Goal: Task Accomplishment & Management: Use online tool/utility

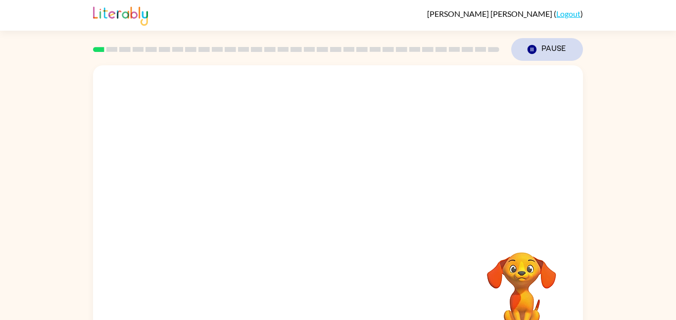
click at [533, 54] on icon "Pause" at bounding box center [532, 49] width 11 height 11
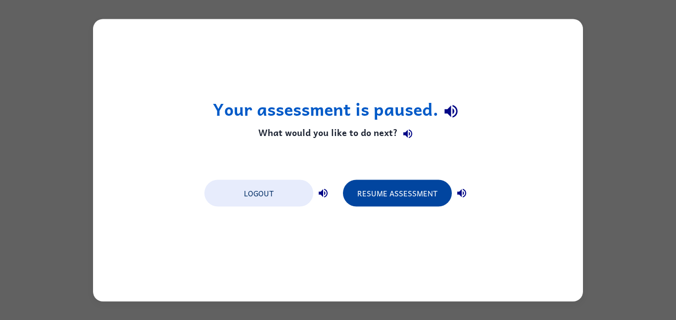
click at [385, 192] on button "Resume Assessment" at bounding box center [397, 193] width 109 height 27
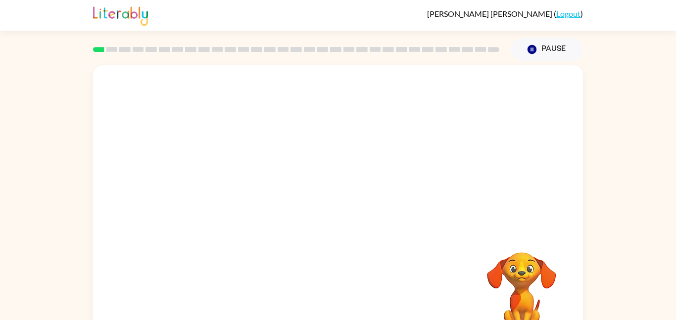
click at [305, 96] on video "Your browser must support playing .mp4 files to use Literably. Please try using…" at bounding box center [338, 148] width 490 height 166
click at [344, 216] on icon "button" at bounding box center [338, 211] width 17 height 17
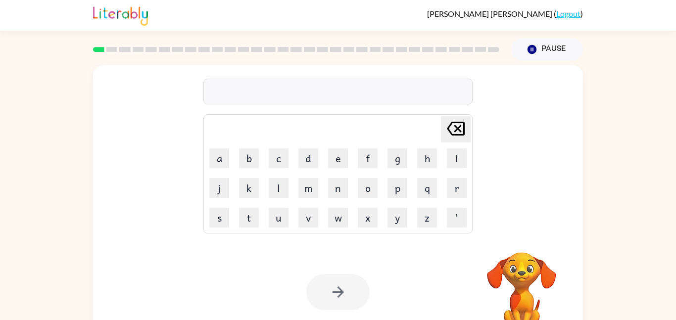
click at [291, 93] on div at bounding box center [337, 92] width 269 height 26
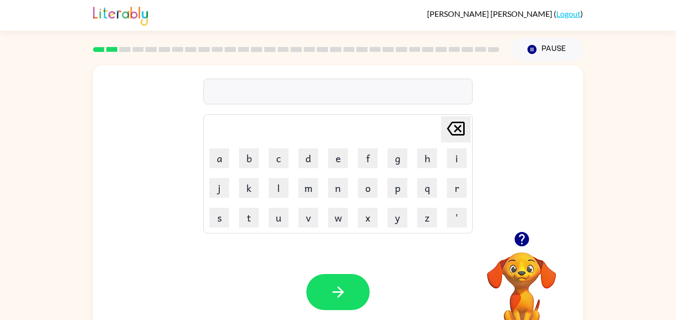
click at [274, 92] on div at bounding box center [337, 92] width 269 height 26
click at [313, 191] on button "m" at bounding box center [308, 188] width 20 height 20
click at [225, 163] on button "a" at bounding box center [219, 158] width 20 height 20
click at [283, 158] on button "c" at bounding box center [279, 158] width 20 height 20
click at [419, 162] on button "h" at bounding box center [427, 158] width 20 height 20
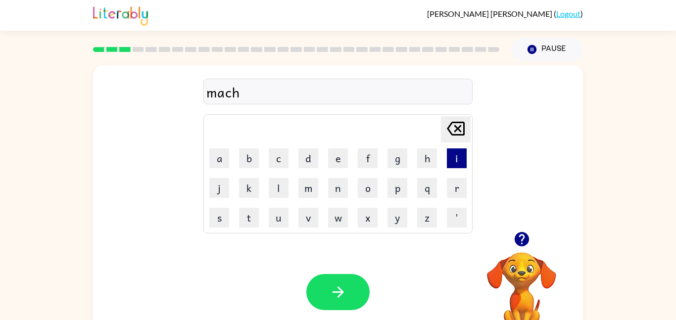
click at [461, 156] on button "i" at bounding box center [457, 158] width 20 height 20
click at [328, 188] on button "n" at bounding box center [338, 188] width 20 height 20
click at [344, 161] on button "e" at bounding box center [338, 158] width 20 height 20
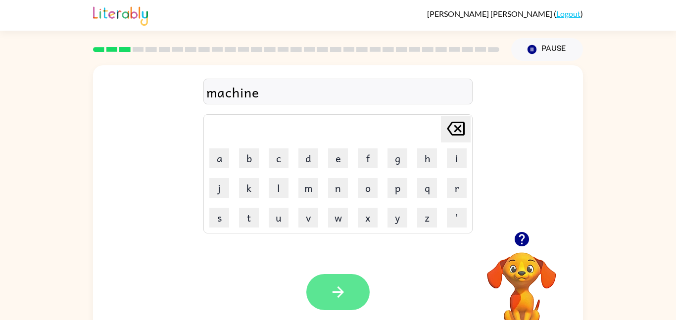
click at [326, 302] on button "button" at bounding box center [337, 292] width 63 height 36
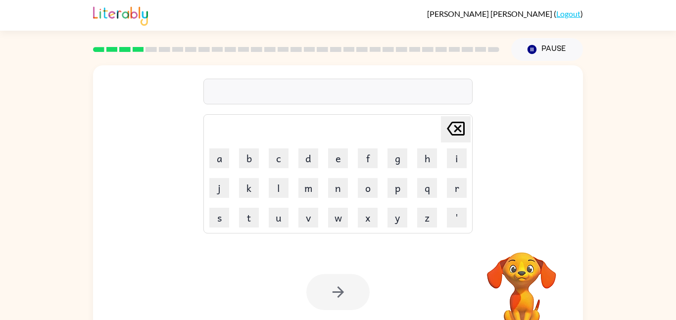
click at [113, 50] on rect at bounding box center [111, 49] width 11 height 5
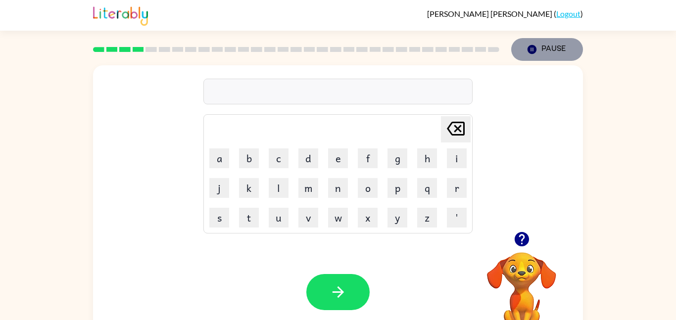
click at [536, 47] on icon "Pause" at bounding box center [532, 49] width 11 height 11
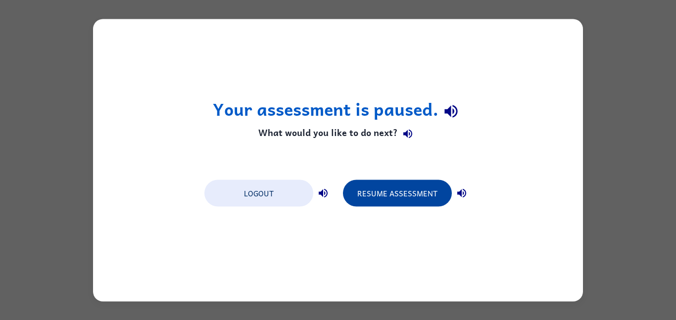
click at [381, 197] on button "Resume Assessment" at bounding box center [397, 193] width 109 height 27
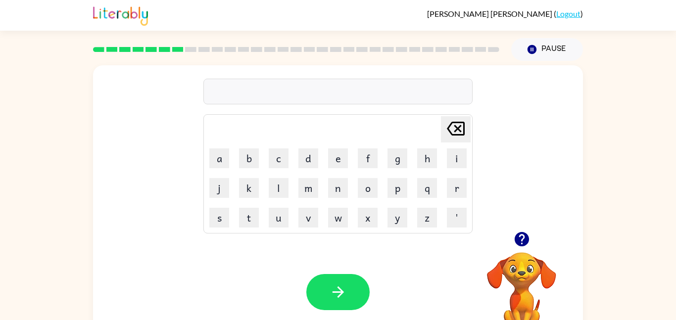
click at [518, 241] on icon "button" at bounding box center [521, 239] width 14 height 14
click at [395, 186] on button "p" at bounding box center [398, 188] width 20 height 20
click at [282, 223] on button "u" at bounding box center [279, 218] width 20 height 20
click at [313, 159] on button "d" at bounding box center [308, 158] width 20 height 20
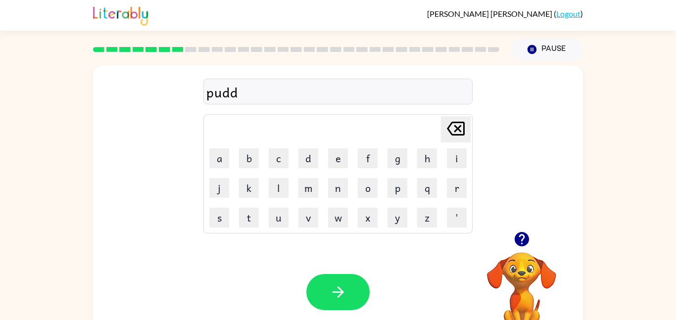
click at [450, 131] on icon at bounding box center [456, 129] width 18 height 14
click at [275, 196] on button "l" at bounding box center [279, 188] width 20 height 20
click at [340, 158] on button "e" at bounding box center [338, 158] width 20 height 20
click at [334, 287] on icon "button" at bounding box center [338, 292] width 17 height 17
click at [316, 191] on button "m" at bounding box center [308, 188] width 20 height 20
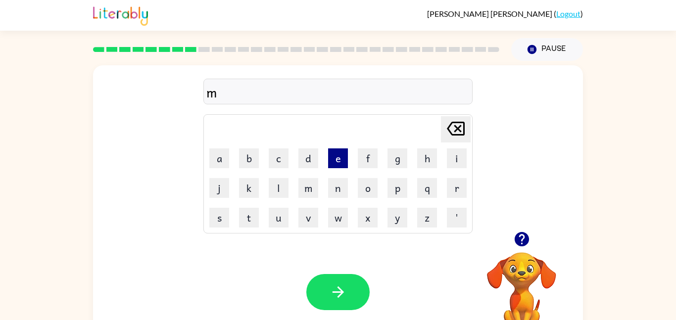
click at [334, 158] on button "e" at bounding box center [338, 158] width 20 height 20
click at [459, 187] on button "r" at bounding box center [457, 188] width 20 height 20
click at [457, 159] on button "i" at bounding box center [457, 158] width 20 height 20
click at [275, 162] on button "c" at bounding box center [279, 158] width 20 height 20
click at [222, 158] on button "a" at bounding box center [219, 158] width 20 height 20
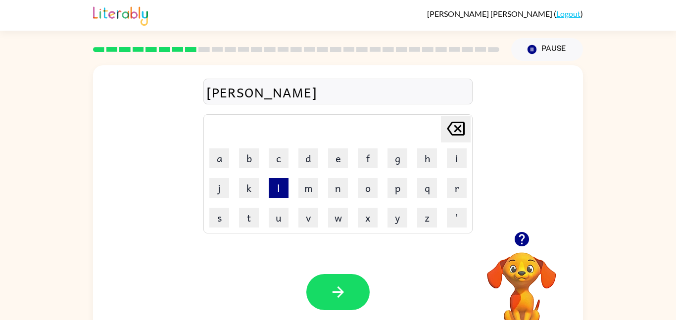
click at [276, 192] on button "l" at bounding box center [279, 188] width 20 height 20
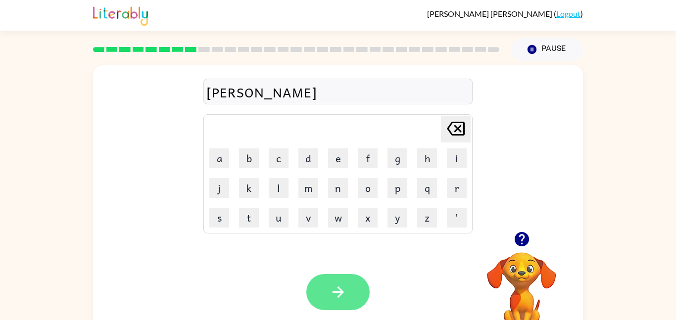
click at [353, 290] on button "button" at bounding box center [337, 292] width 63 height 36
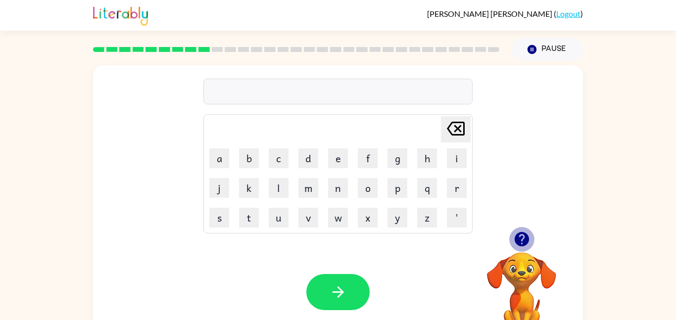
click at [523, 241] on icon "button" at bounding box center [521, 239] width 14 height 14
click at [309, 183] on button "m" at bounding box center [308, 188] width 20 height 20
click at [447, 155] on button "i" at bounding box center [457, 158] width 20 height 20
click at [313, 156] on button "d" at bounding box center [308, 158] width 20 height 20
click at [312, 194] on button "m" at bounding box center [308, 188] width 20 height 20
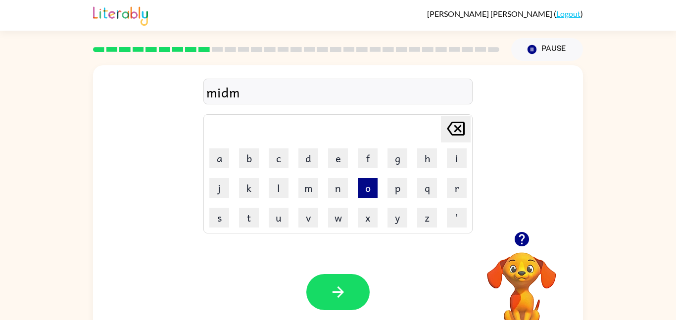
click at [368, 182] on button "o" at bounding box center [368, 188] width 20 height 20
click at [455, 194] on button "r" at bounding box center [457, 188] width 20 height 20
click at [339, 180] on button "n" at bounding box center [338, 188] width 20 height 20
click at [453, 154] on button "i" at bounding box center [457, 158] width 20 height 20
click at [335, 185] on button "n" at bounding box center [338, 188] width 20 height 20
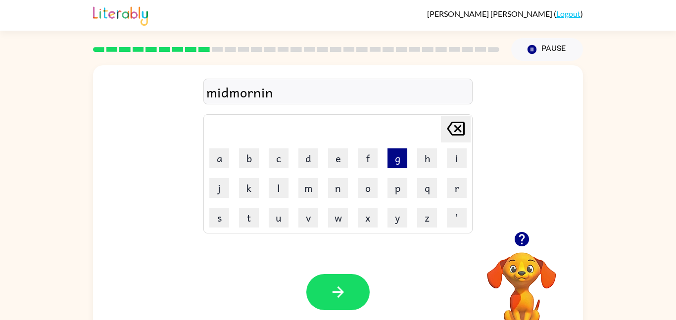
click at [399, 157] on button "g" at bounding box center [398, 158] width 20 height 20
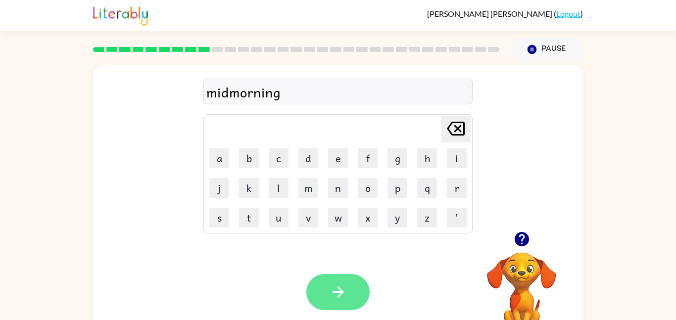
click at [339, 279] on button "button" at bounding box center [337, 292] width 63 height 36
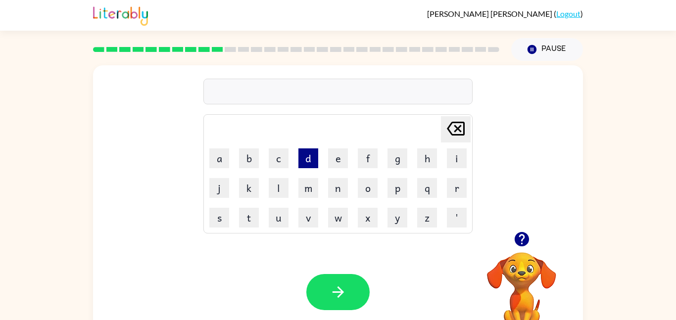
click at [316, 164] on button "d" at bounding box center [308, 158] width 20 height 20
click at [452, 158] on button "i" at bounding box center [457, 158] width 20 height 20
click at [220, 223] on button "s" at bounding box center [219, 218] width 20 height 20
click at [250, 213] on button "t" at bounding box center [249, 218] width 20 height 20
click at [463, 183] on button "r" at bounding box center [457, 188] width 20 height 20
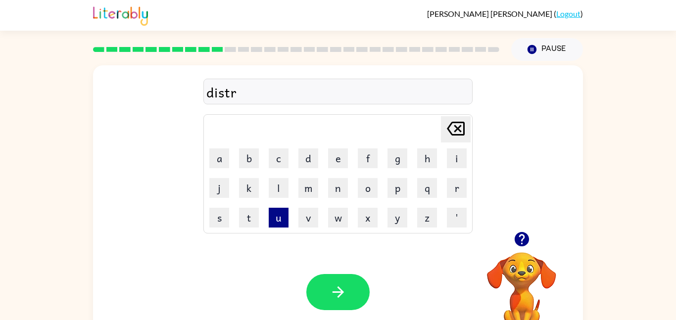
click at [284, 216] on button "u" at bounding box center [279, 218] width 20 height 20
click at [225, 210] on button "s" at bounding box center [219, 218] width 20 height 20
click at [247, 222] on button "t" at bounding box center [249, 218] width 20 height 20
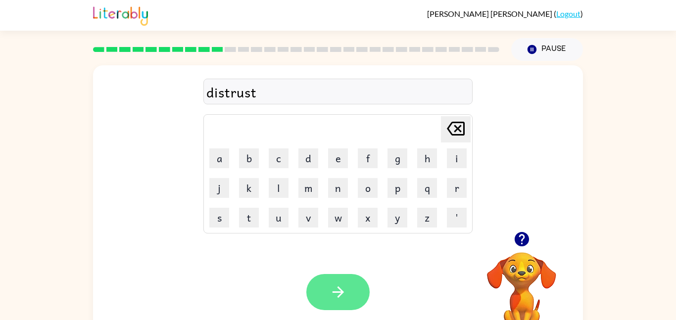
click at [349, 294] on button "button" at bounding box center [337, 292] width 63 height 36
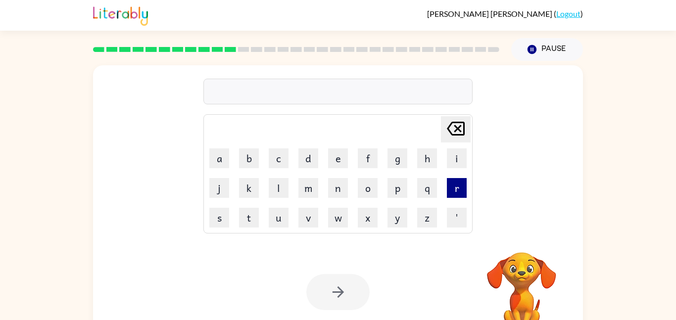
click at [457, 185] on button "r" at bounding box center [457, 188] width 20 height 20
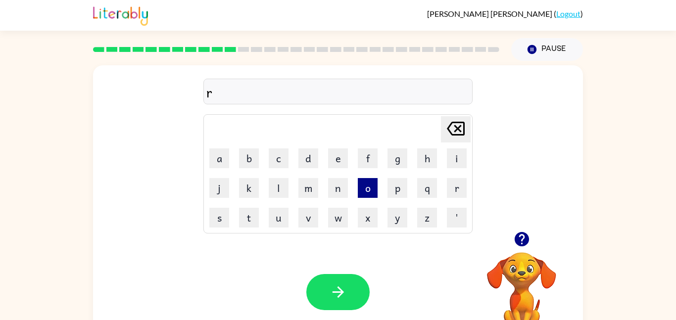
click at [375, 185] on button "o" at bounding box center [368, 188] width 20 height 20
click at [282, 215] on button "u" at bounding box center [279, 218] width 20 height 20
click at [311, 161] on button "d" at bounding box center [308, 158] width 20 height 20
click at [449, 141] on div "[PERSON_NAME] last character input" at bounding box center [456, 129] width 24 height 25
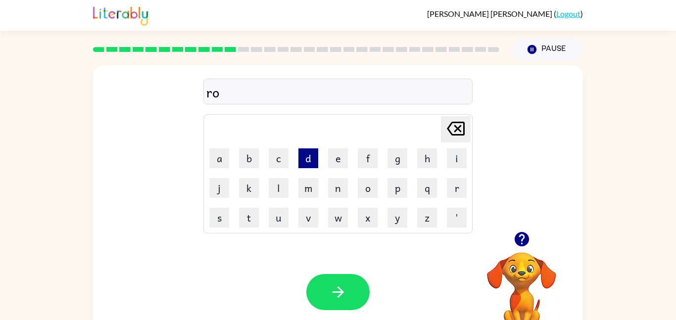
click at [312, 155] on button "d" at bounding box center [308, 158] width 20 height 20
click at [460, 124] on icon "[PERSON_NAME] last character input" at bounding box center [456, 129] width 24 height 24
click at [359, 191] on button "o" at bounding box center [368, 188] width 20 height 20
click at [312, 164] on button "d" at bounding box center [308, 158] width 20 height 20
click at [454, 126] on icon at bounding box center [456, 129] width 18 height 14
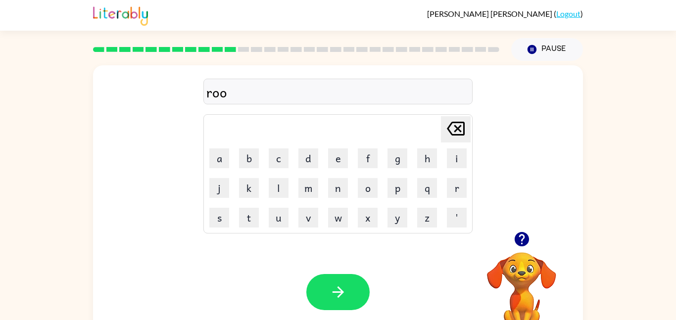
click at [456, 127] on icon at bounding box center [456, 129] width 18 height 14
type button "delete"
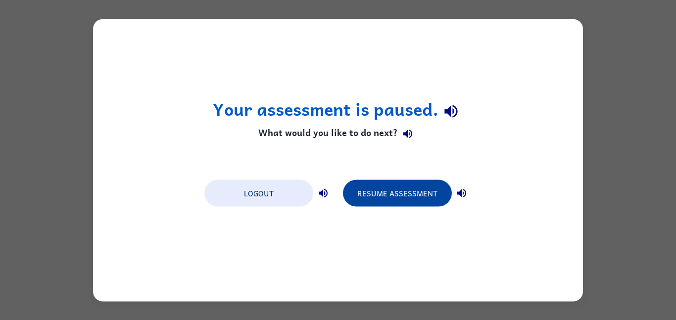
click at [408, 193] on button "Resume Assessment" at bounding box center [397, 193] width 109 height 27
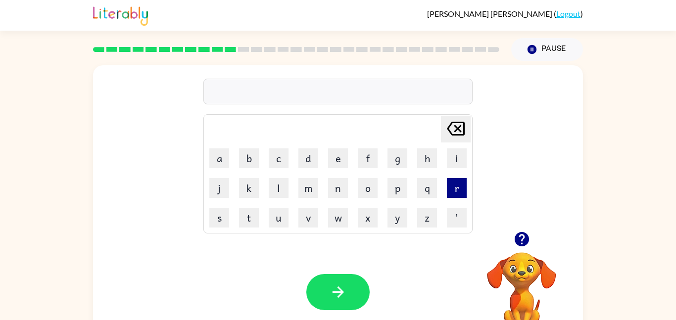
click at [464, 188] on button "r" at bounding box center [457, 188] width 20 height 20
type button "r"
click at [517, 237] on icon "button" at bounding box center [521, 239] width 14 height 14
click at [225, 219] on button "s" at bounding box center [219, 218] width 20 height 20
click at [340, 210] on button "w" at bounding box center [338, 218] width 20 height 20
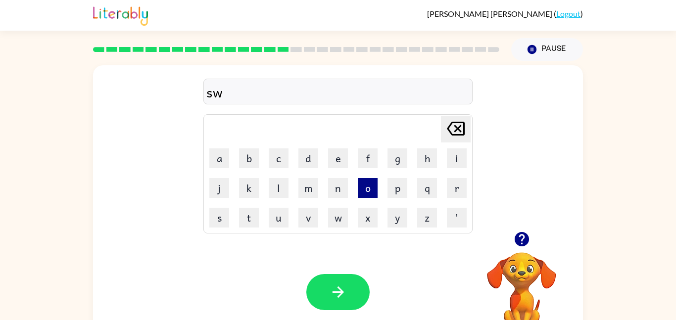
click at [371, 190] on button "o" at bounding box center [368, 188] width 20 height 20
click at [458, 193] on button "r" at bounding box center [457, 188] width 20 height 20
click at [308, 184] on button "m" at bounding box center [308, 188] width 20 height 20
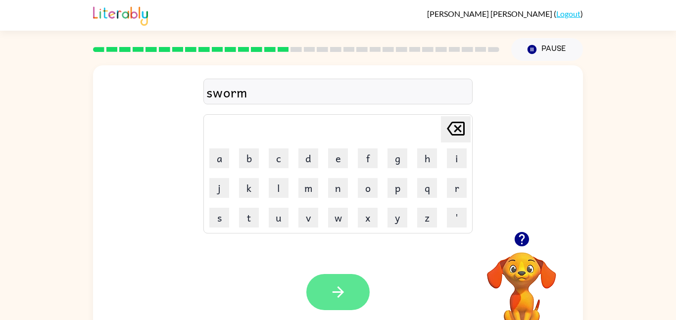
click at [356, 289] on button "button" at bounding box center [337, 292] width 63 height 36
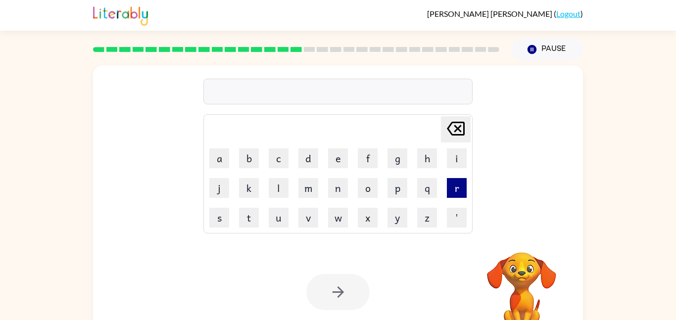
click at [463, 188] on button "r" at bounding box center [457, 188] width 20 height 20
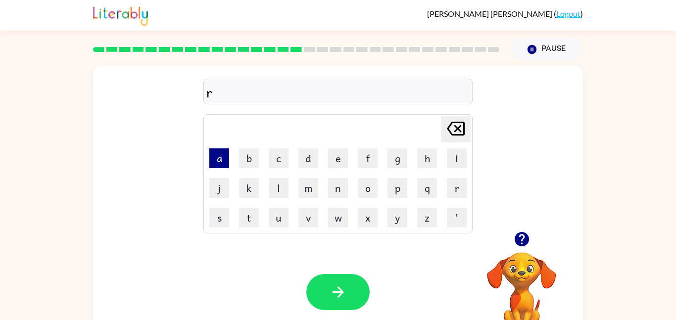
click at [218, 156] on button "a" at bounding box center [219, 158] width 20 height 20
click at [304, 188] on button "m" at bounding box center [308, 188] width 20 height 20
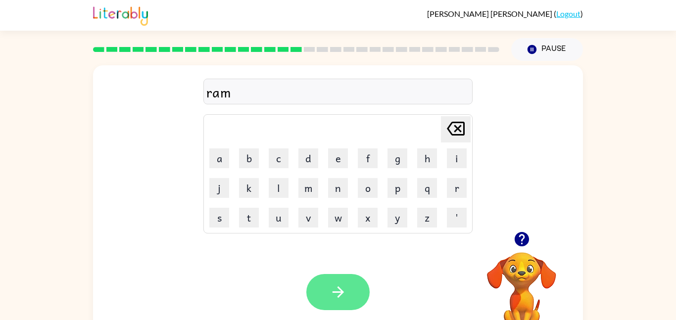
click at [341, 279] on button "button" at bounding box center [337, 292] width 63 height 36
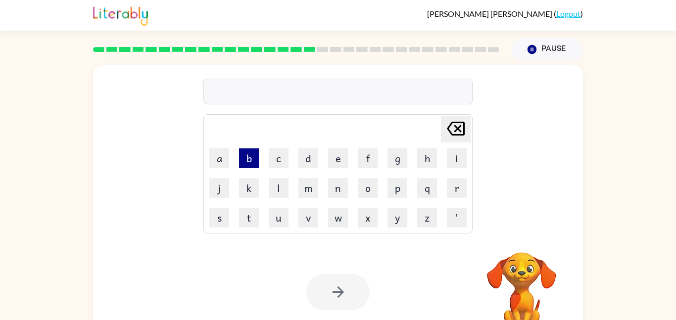
click at [252, 160] on button "b" at bounding box center [249, 158] width 20 height 20
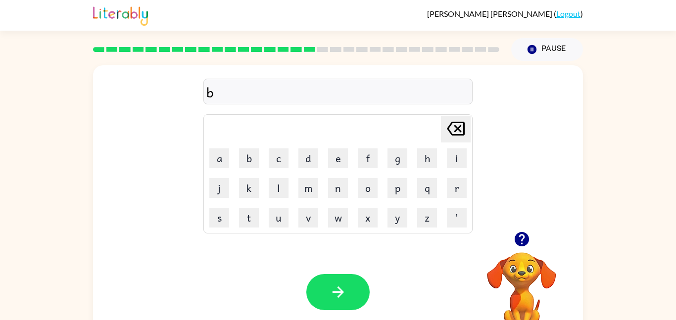
click at [446, 183] on td "r" at bounding box center [457, 188] width 29 height 29
click at [448, 185] on button "r" at bounding box center [457, 188] width 20 height 20
click at [457, 162] on button "i" at bounding box center [457, 158] width 20 height 20
click at [307, 193] on button "m" at bounding box center [308, 188] width 20 height 20
click at [307, 194] on button "m" at bounding box center [308, 188] width 20 height 20
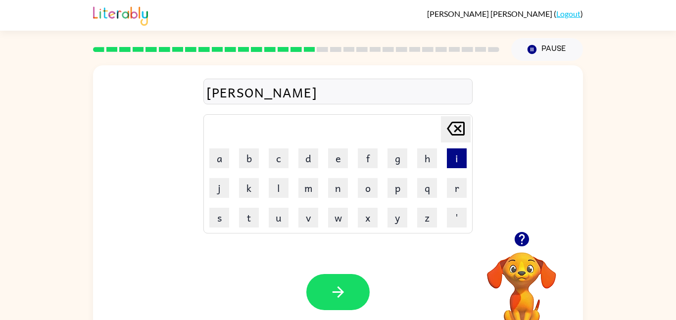
click at [452, 159] on button "i" at bounding box center [457, 158] width 20 height 20
click at [340, 194] on button "n" at bounding box center [338, 188] width 20 height 20
click at [406, 158] on button "g" at bounding box center [398, 158] width 20 height 20
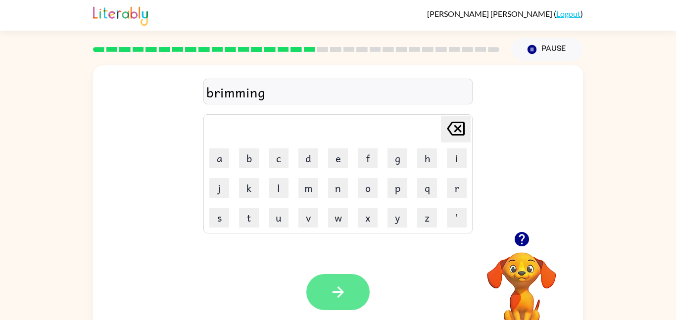
click at [353, 278] on button "button" at bounding box center [337, 292] width 63 height 36
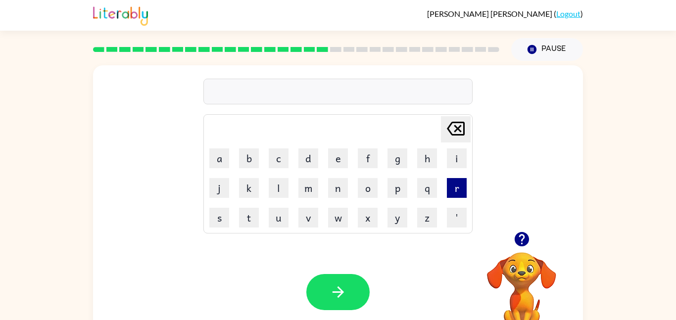
click at [461, 193] on button "r" at bounding box center [457, 188] width 20 height 20
click at [451, 161] on button "i" at bounding box center [457, 158] width 20 height 20
click at [222, 216] on button "s" at bounding box center [219, 218] width 20 height 20
click at [252, 183] on button "k" at bounding box center [249, 188] width 20 height 20
click at [392, 215] on button "y" at bounding box center [398, 218] width 20 height 20
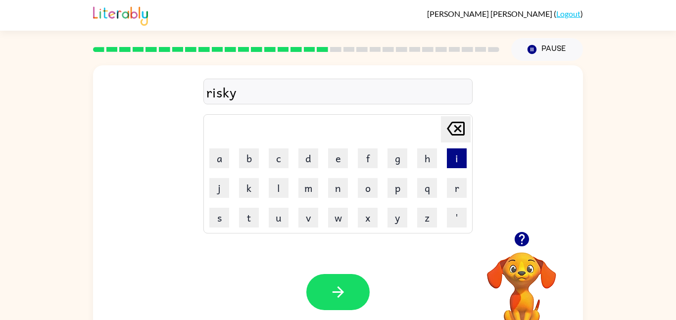
click at [453, 158] on button "i" at bounding box center [457, 158] width 20 height 20
click at [225, 221] on button "s" at bounding box center [219, 218] width 20 height 20
click at [256, 219] on button "t" at bounding box center [249, 218] width 20 height 20
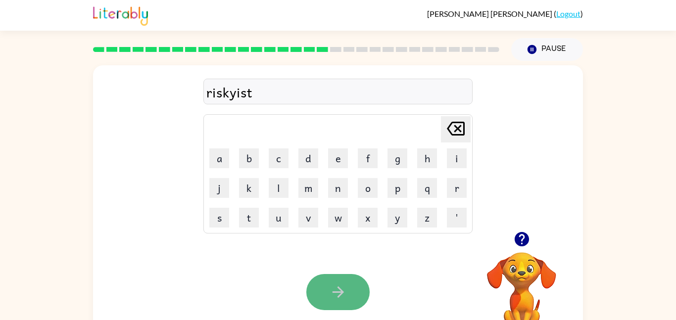
click at [337, 307] on button "button" at bounding box center [337, 292] width 63 height 36
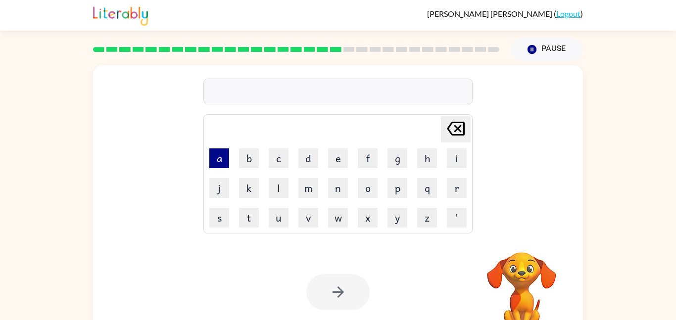
click at [212, 155] on button "a" at bounding box center [219, 158] width 20 height 20
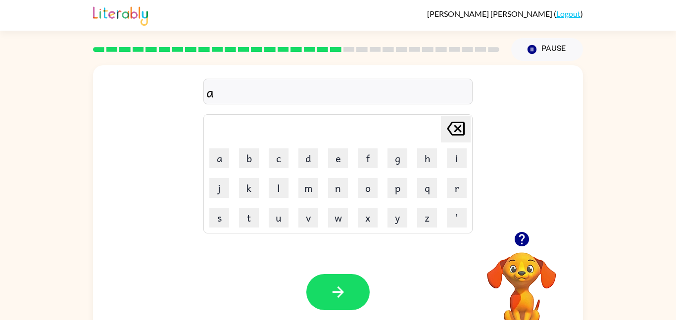
click at [467, 195] on td "r" at bounding box center [457, 188] width 29 height 29
click at [463, 193] on button "r" at bounding box center [457, 188] width 20 height 20
click at [283, 151] on button "c" at bounding box center [279, 158] width 20 height 20
click at [425, 161] on button "h" at bounding box center [427, 158] width 20 height 20
click at [340, 218] on button "w" at bounding box center [338, 218] width 20 height 20
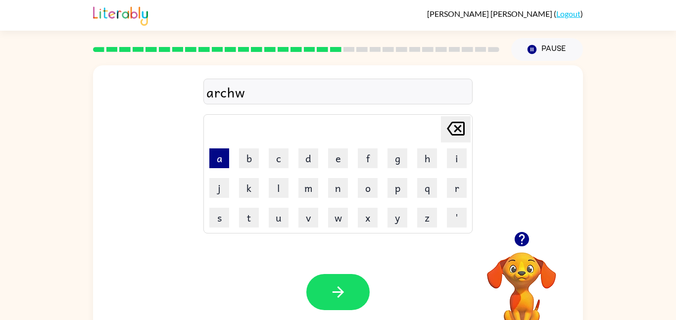
click at [225, 162] on button "a" at bounding box center [219, 158] width 20 height 20
click at [399, 216] on button "y" at bounding box center [398, 218] width 20 height 20
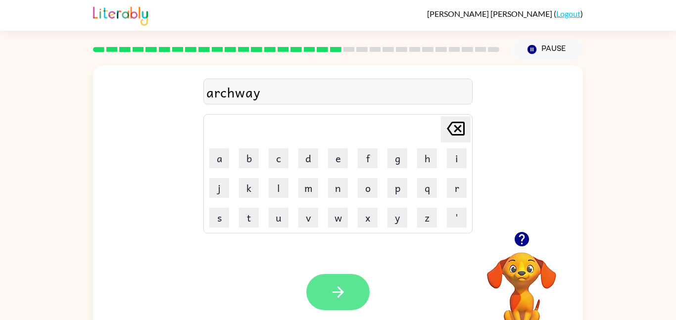
click at [339, 300] on icon "button" at bounding box center [338, 292] width 17 height 17
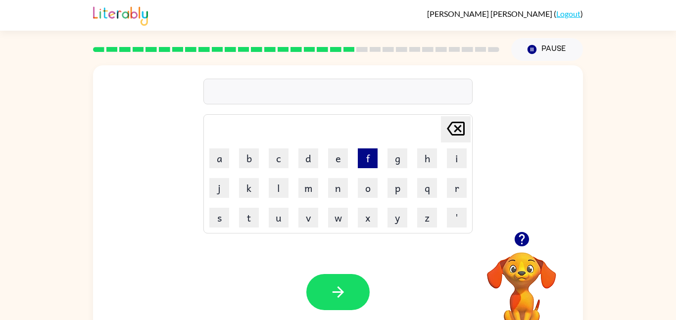
click at [374, 155] on button "f" at bounding box center [368, 158] width 20 height 20
click at [371, 184] on button "o" at bounding box center [368, 188] width 20 height 20
click at [283, 186] on button "l" at bounding box center [279, 188] width 20 height 20
click at [365, 189] on button "o" at bounding box center [368, 188] width 20 height 20
click at [347, 217] on button "w" at bounding box center [338, 218] width 20 height 20
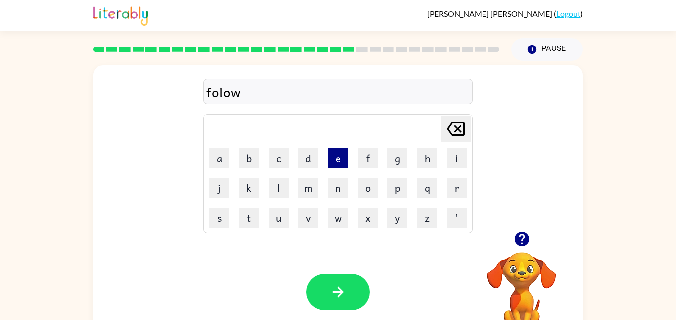
click at [329, 162] on button "e" at bounding box center [338, 158] width 20 height 20
click at [313, 159] on button "d" at bounding box center [308, 158] width 20 height 20
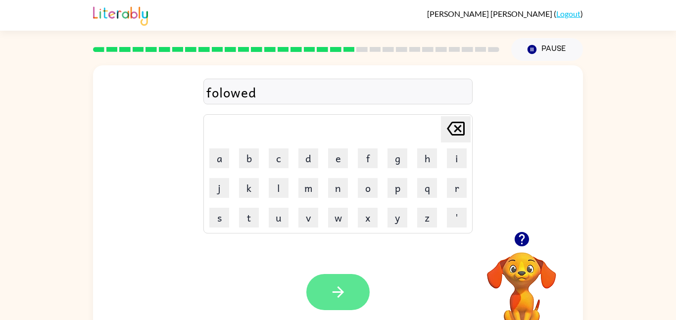
click at [365, 290] on button "button" at bounding box center [337, 292] width 63 height 36
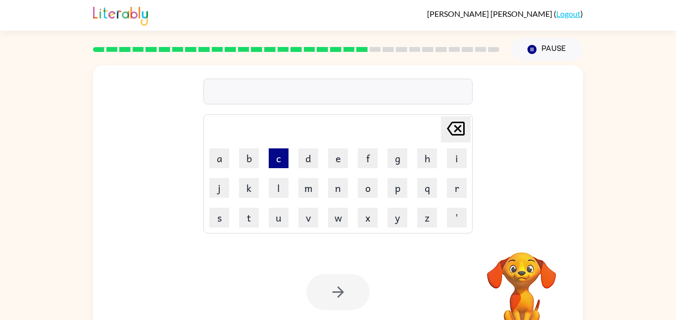
click at [278, 159] on button "c" at bounding box center [279, 158] width 20 height 20
click at [340, 162] on button "e" at bounding box center [338, 158] width 20 height 20
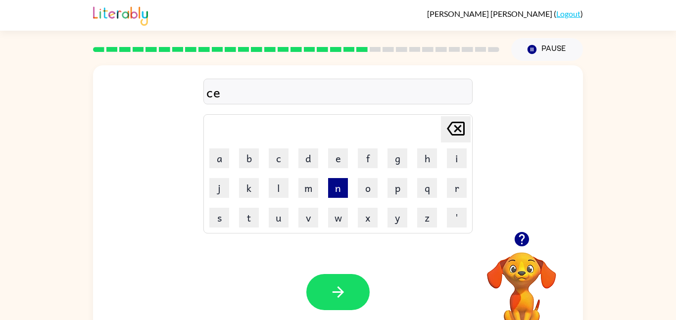
click at [344, 182] on button "n" at bounding box center [338, 188] width 20 height 20
click at [257, 212] on button "t" at bounding box center [249, 218] width 20 height 20
click at [457, 157] on button "i" at bounding box center [457, 158] width 20 height 20
click at [408, 178] on td "p" at bounding box center [397, 188] width 29 height 29
click at [401, 183] on button "p" at bounding box center [398, 188] width 20 height 20
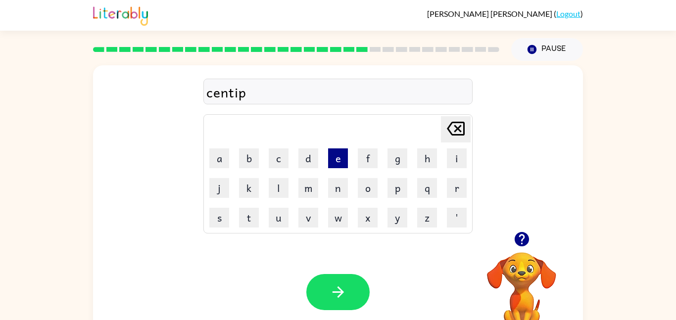
click at [335, 154] on button "e" at bounding box center [338, 158] width 20 height 20
click at [316, 157] on button "d" at bounding box center [308, 158] width 20 height 20
click at [342, 159] on button "e" at bounding box center [338, 158] width 20 height 20
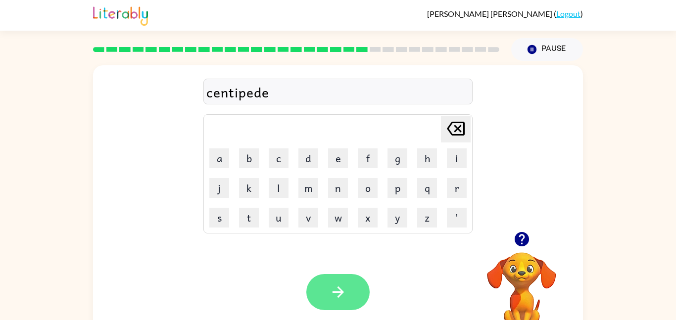
click at [333, 283] on button "button" at bounding box center [337, 292] width 63 height 36
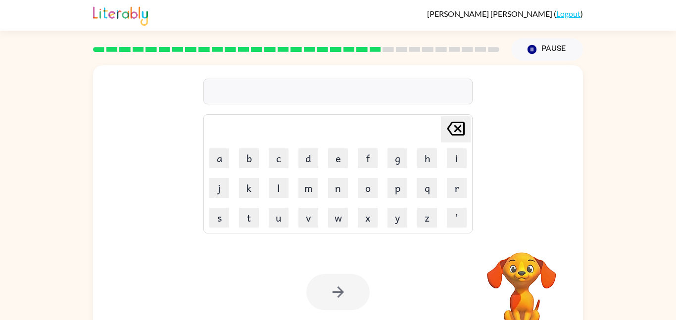
click at [224, 228] on td "s" at bounding box center [219, 217] width 29 height 29
click at [222, 219] on button "s" at bounding box center [219, 218] width 20 height 20
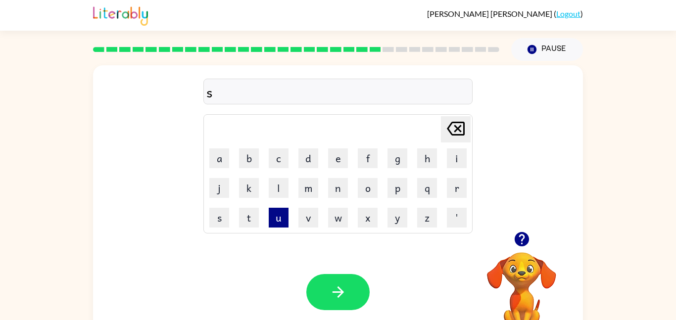
click at [279, 215] on button "u" at bounding box center [279, 218] width 20 height 20
click at [221, 213] on button "s" at bounding box center [219, 218] width 20 height 20
click at [248, 214] on button "t" at bounding box center [249, 218] width 20 height 20
click at [224, 155] on button "a" at bounding box center [219, 158] width 20 height 20
click at [455, 161] on button "i" at bounding box center [457, 158] width 20 height 20
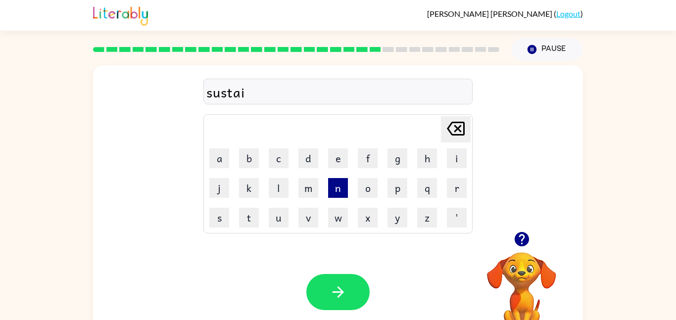
click at [344, 183] on button "n" at bounding box center [338, 188] width 20 height 20
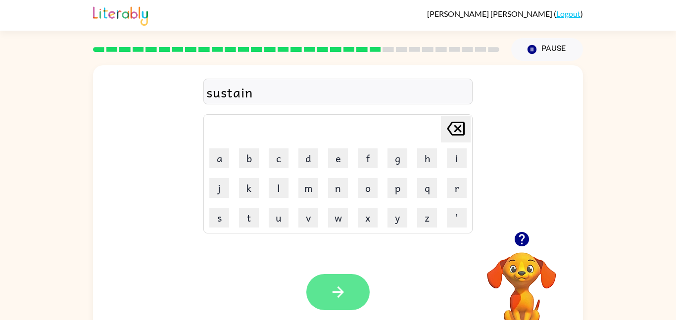
click at [343, 295] on icon "button" at bounding box center [338, 292] width 17 height 17
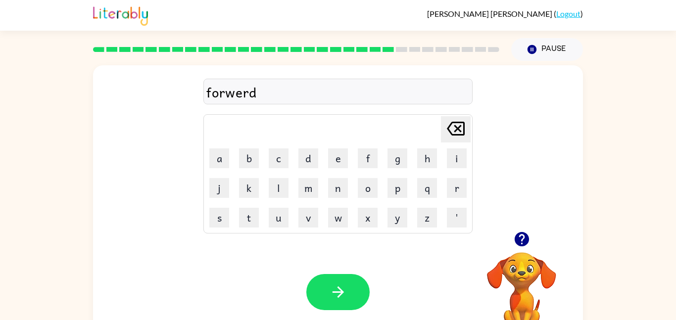
click at [241, 96] on div "forwerd" at bounding box center [337, 92] width 263 height 21
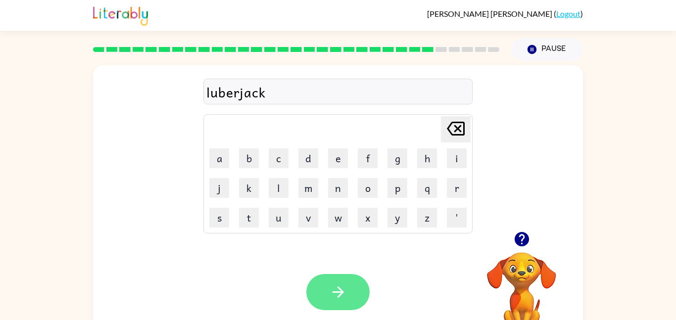
click at [346, 284] on button "button" at bounding box center [337, 292] width 63 height 36
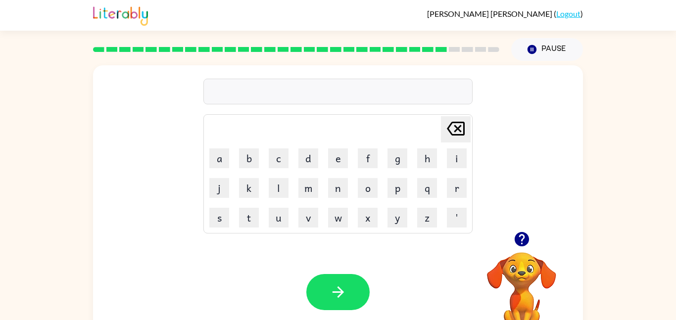
click at [520, 241] on icon "button" at bounding box center [521, 239] width 14 height 14
click at [403, 186] on button "p" at bounding box center [398, 188] width 20 height 20
click at [342, 157] on button "e" at bounding box center [338, 158] width 20 height 20
click at [456, 179] on button "r" at bounding box center [457, 188] width 20 height 20
click at [283, 157] on button "c" at bounding box center [279, 158] width 20 height 20
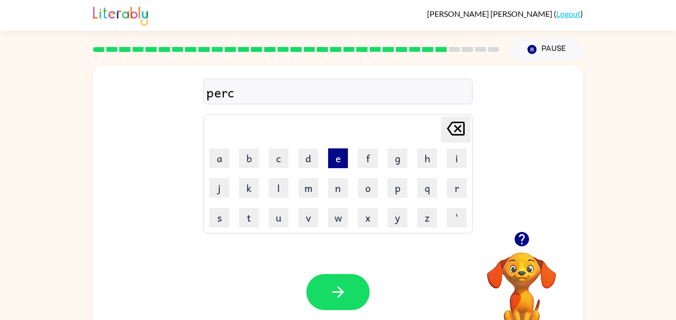
click at [340, 160] on button "e" at bounding box center [338, 158] width 20 height 20
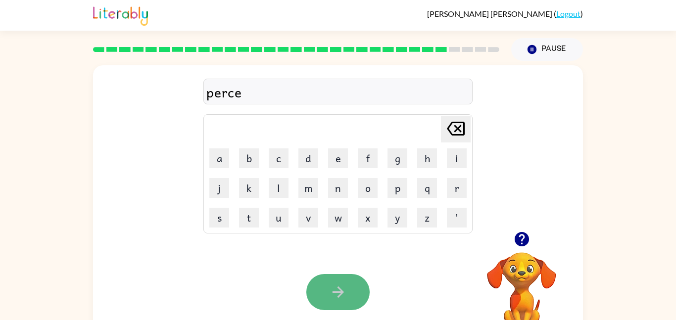
click at [365, 296] on button "button" at bounding box center [337, 292] width 63 height 36
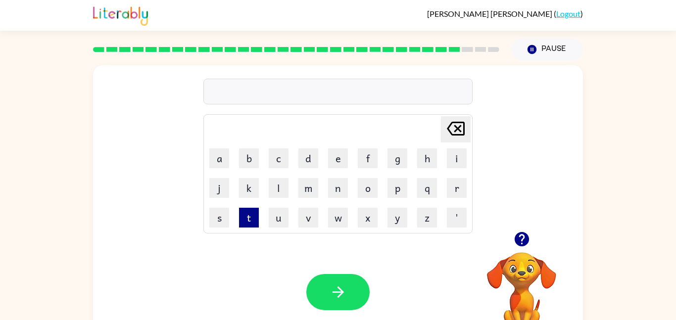
click at [246, 221] on button "t" at bounding box center [249, 218] width 20 height 20
click at [428, 164] on button "h" at bounding box center [427, 158] width 20 height 20
click at [453, 162] on button "i" at bounding box center [457, 158] width 20 height 20
click at [336, 192] on button "n" at bounding box center [338, 188] width 20 height 20
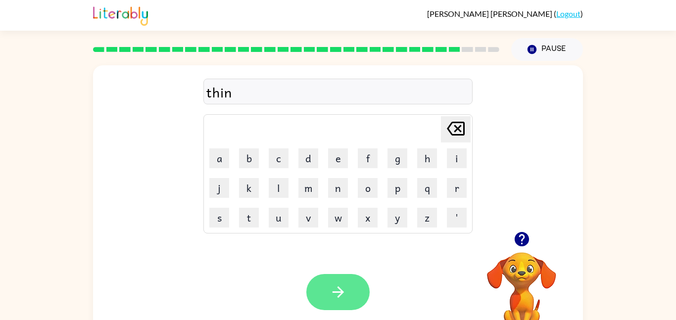
click at [317, 295] on button "button" at bounding box center [337, 292] width 63 height 36
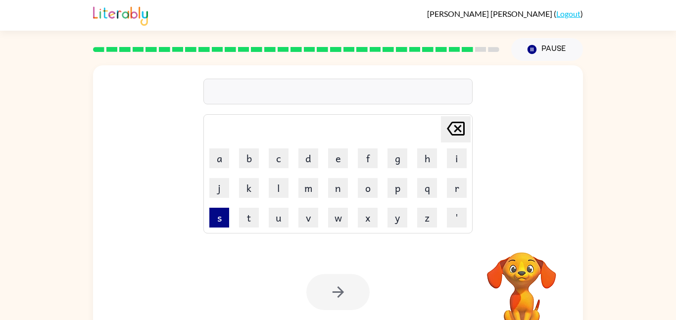
click at [219, 223] on button "s" at bounding box center [219, 218] width 20 height 20
click at [452, 159] on button "i" at bounding box center [457, 158] width 20 height 20
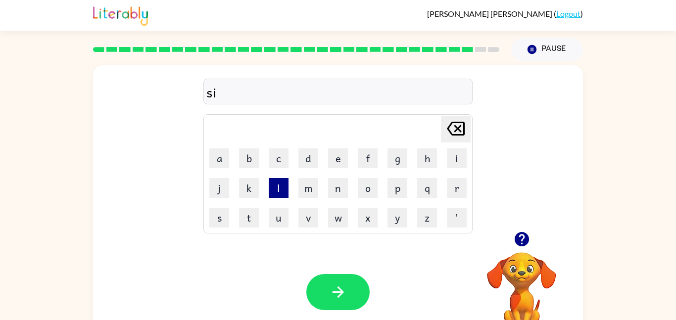
click at [279, 186] on button "l" at bounding box center [279, 188] width 20 height 20
click at [302, 220] on button "v" at bounding box center [308, 218] width 20 height 20
click at [347, 160] on button "e" at bounding box center [338, 158] width 20 height 20
click at [457, 185] on button "r" at bounding box center [457, 188] width 20 height 20
click at [330, 215] on button "w" at bounding box center [338, 218] width 20 height 20
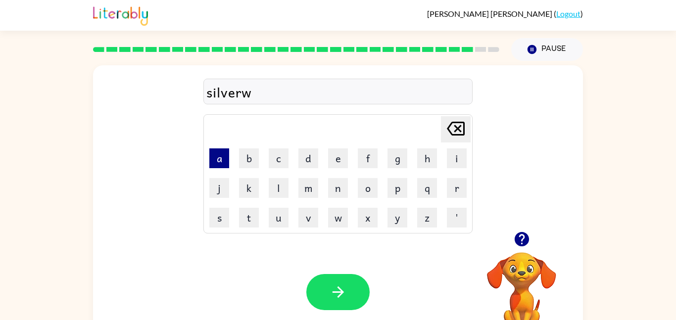
click at [222, 161] on button "a" at bounding box center [219, 158] width 20 height 20
click at [454, 192] on button "r" at bounding box center [457, 188] width 20 height 20
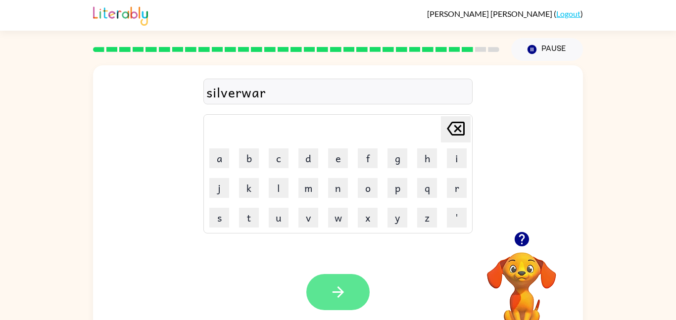
click at [347, 296] on button "button" at bounding box center [337, 292] width 63 height 36
